Goal: Find specific page/section

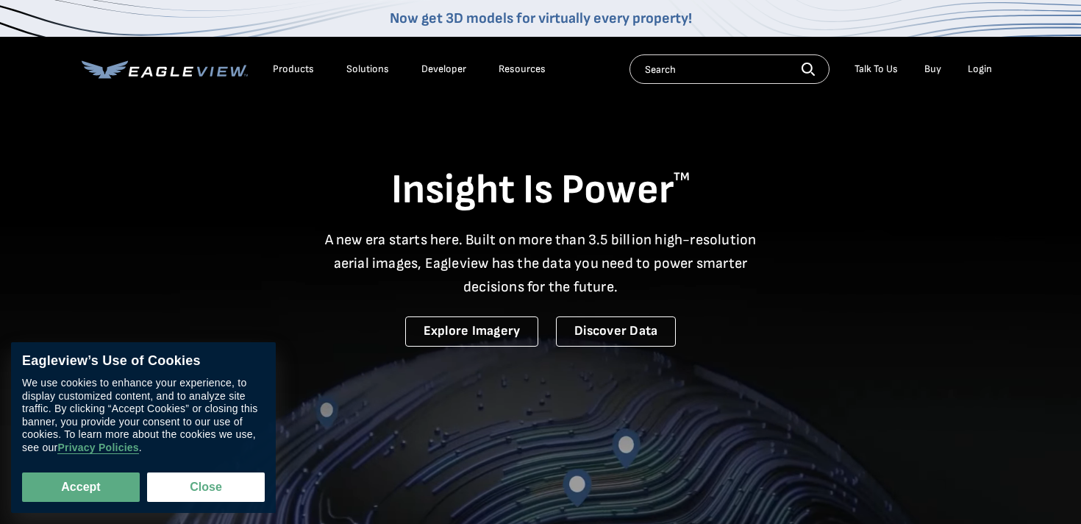
click at [175, 79] on div "Products Solutions Developer Resources" at bounding box center [317, 68] width 471 height 29
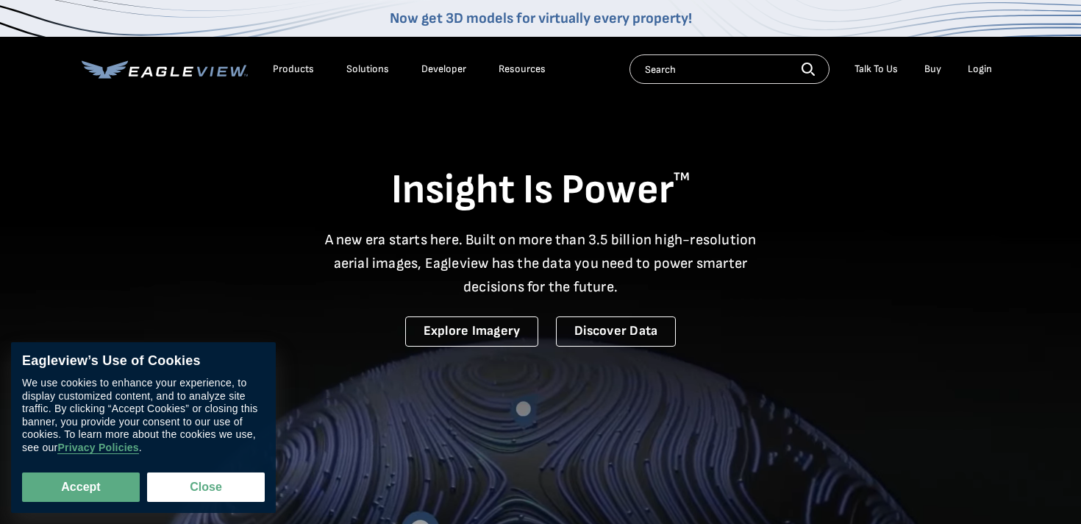
click at [176, 69] on icon at bounding box center [165, 69] width 166 height 18
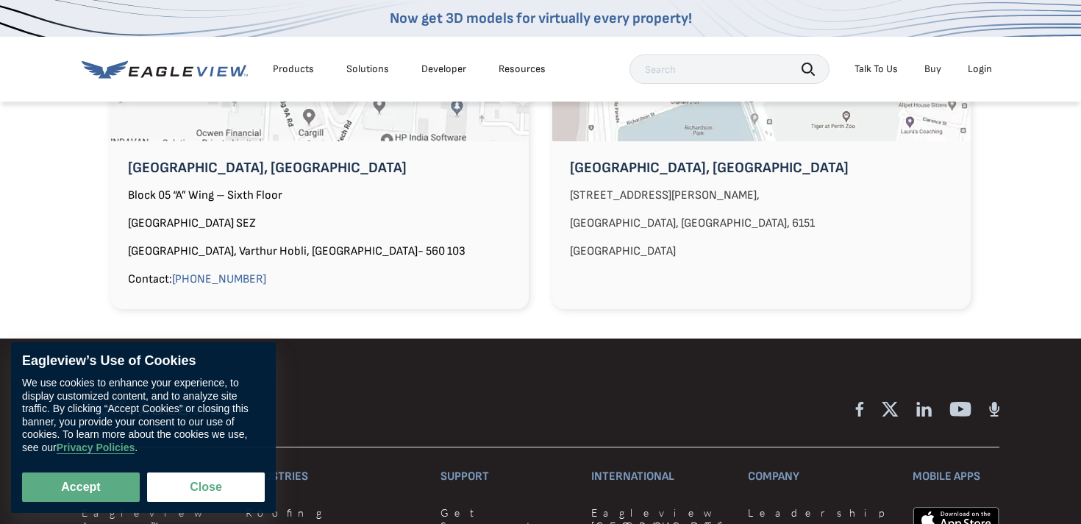
scroll to position [1435, 0]
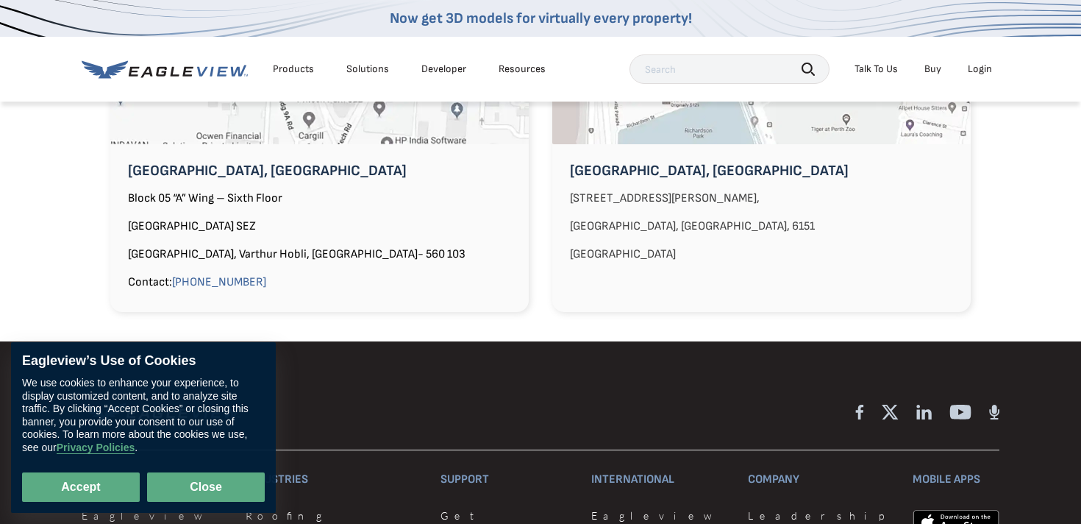
click at [172, 490] on button "Close" at bounding box center [206, 486] width 118 height 29
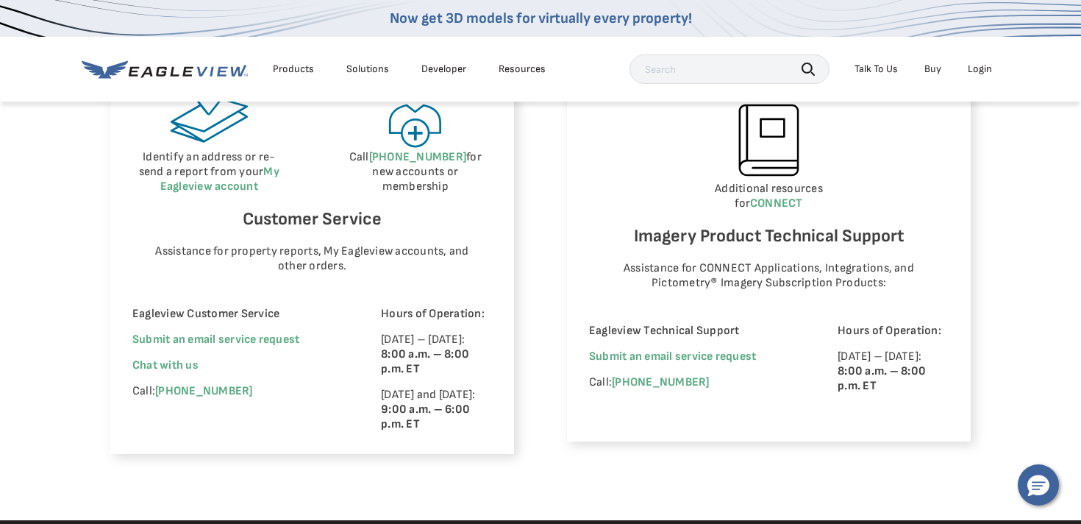
scroll to position [919, 0]
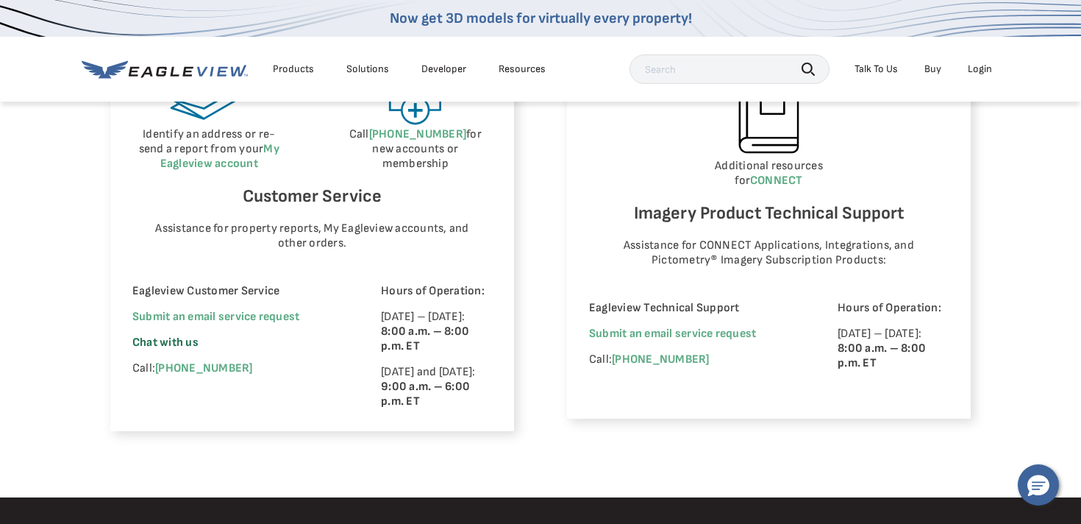
click at [175, 342] on span "Chat with us" at bounding box center [165, 342] width 66 height 14
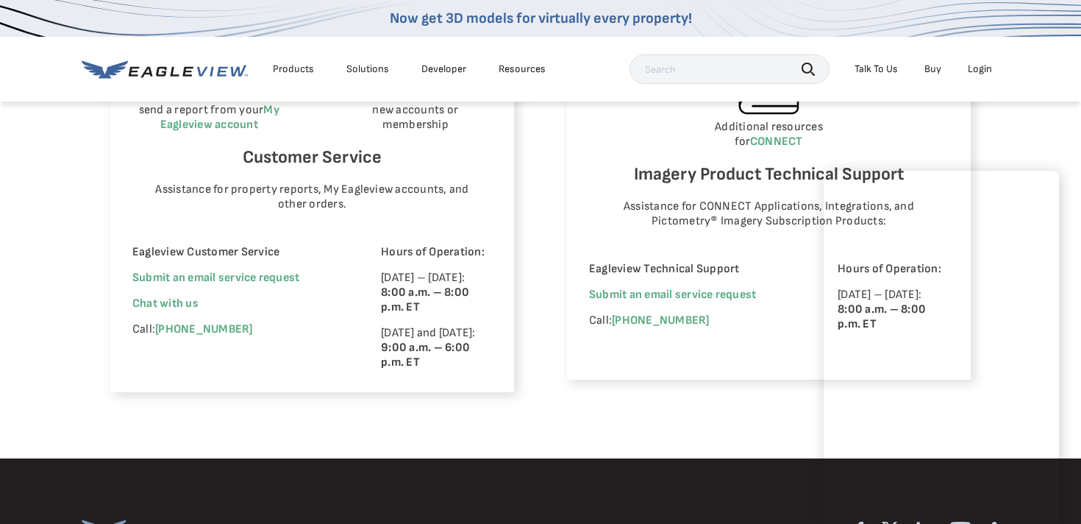
scroll to position [970, 0]
